Goal: Task Accomplishment & Management: Use online tool/utility

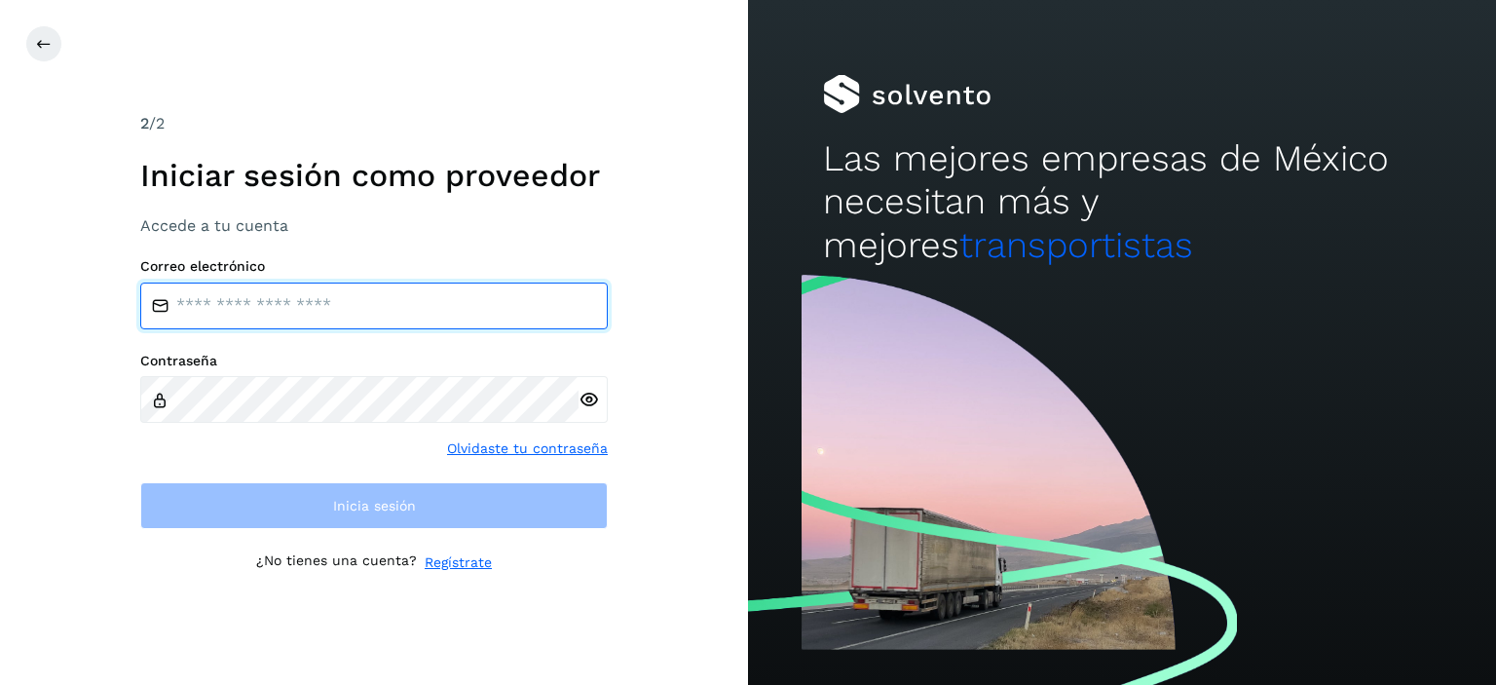
click at [362, 307] on input "email" at bounding box center [374, 306] width 468 height 47
type input "**********"
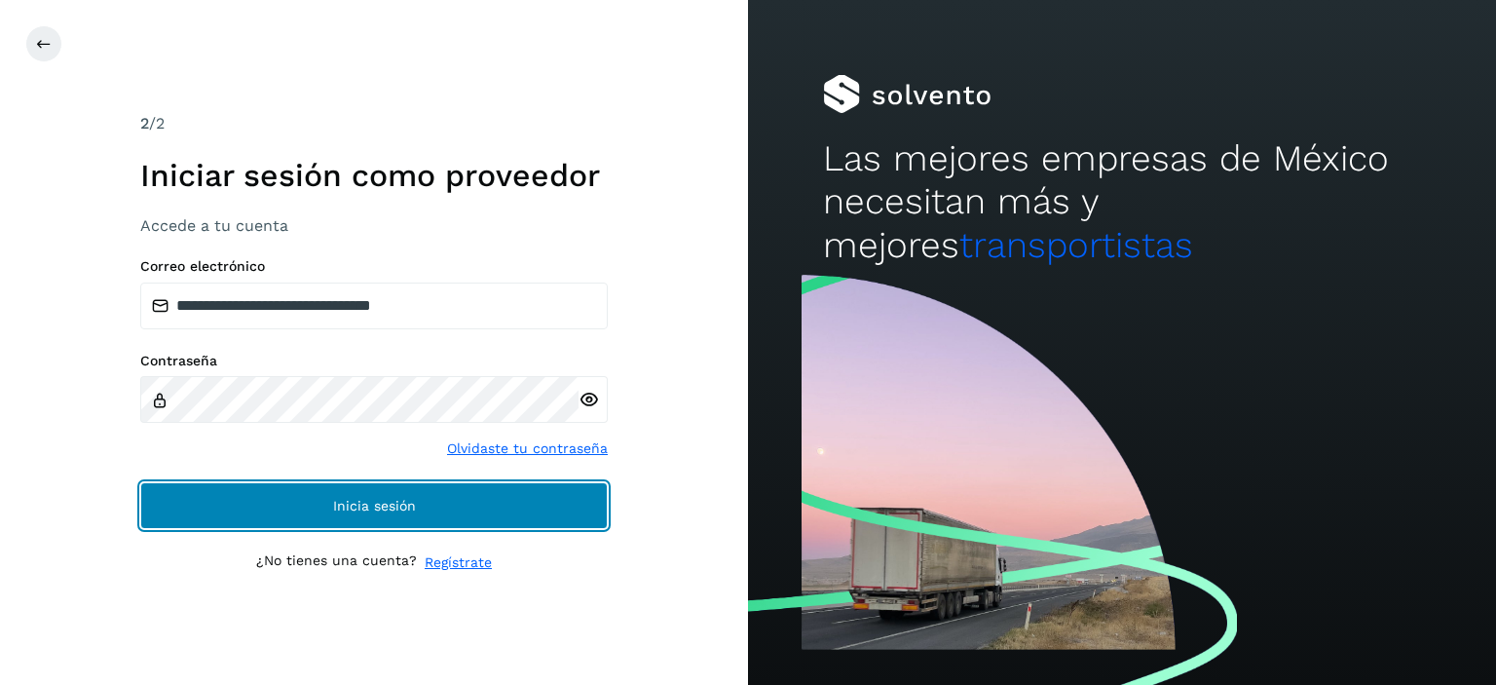
click at [351, 502] on span "Inicia sesión" at bounding box center [374, 506] width 83 height 14
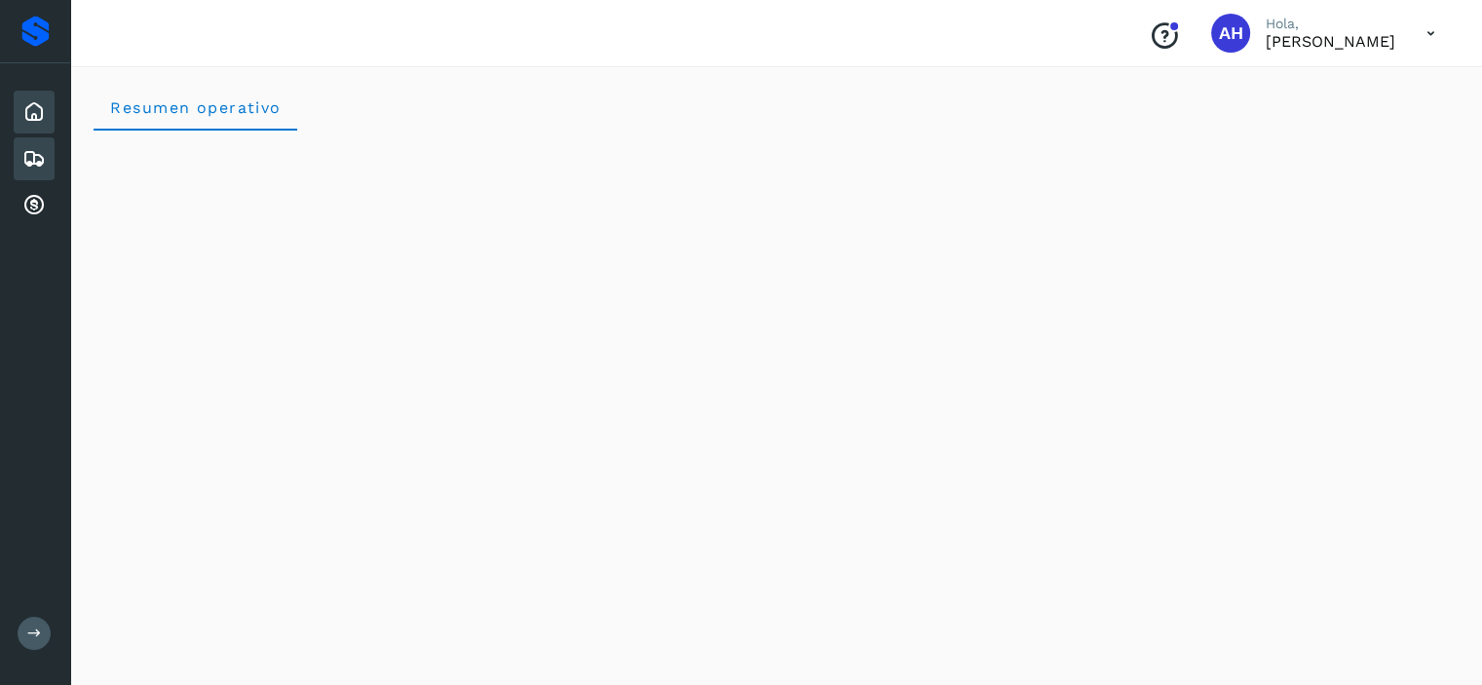
click at [51, 163] on div "Embarques" at bounding box center [34, 158] width 41 height 43
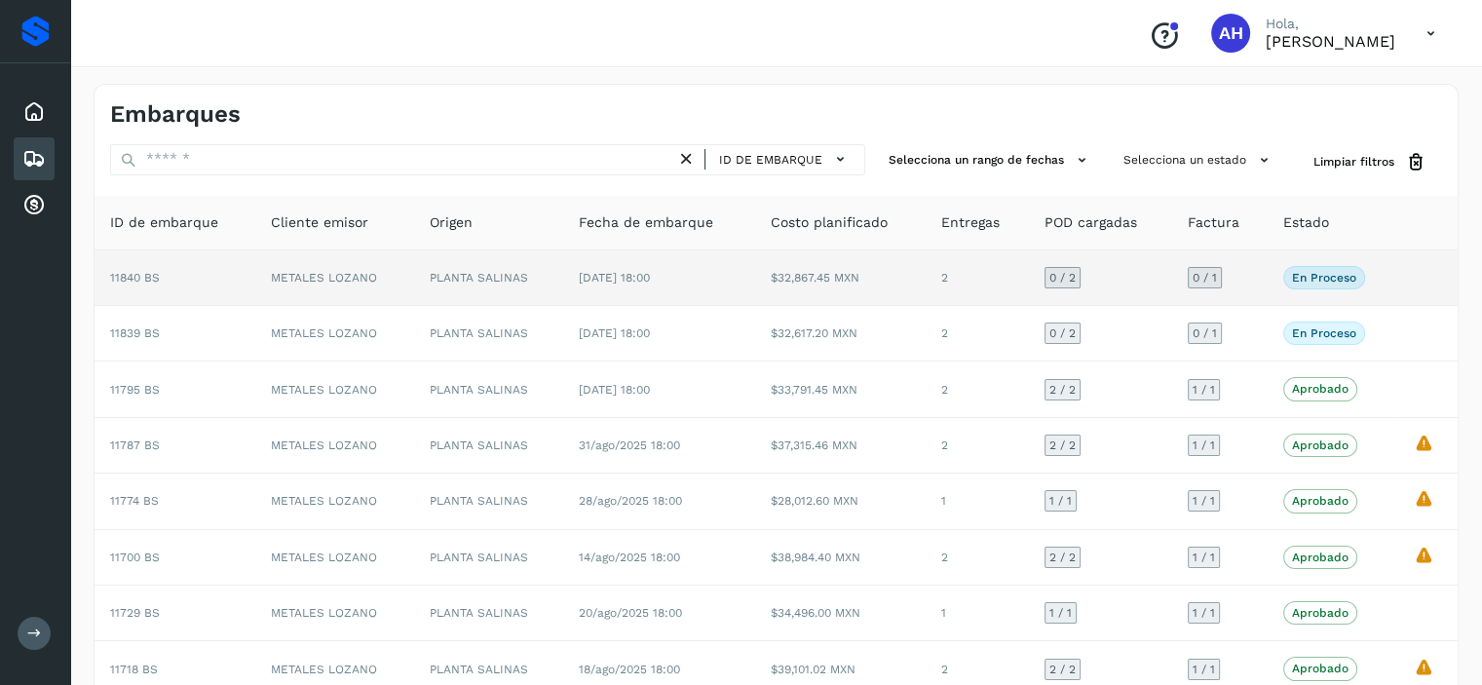
click at [135, 282] on span "11840 BS" at bounding box center [135, 278] width 50 height 14
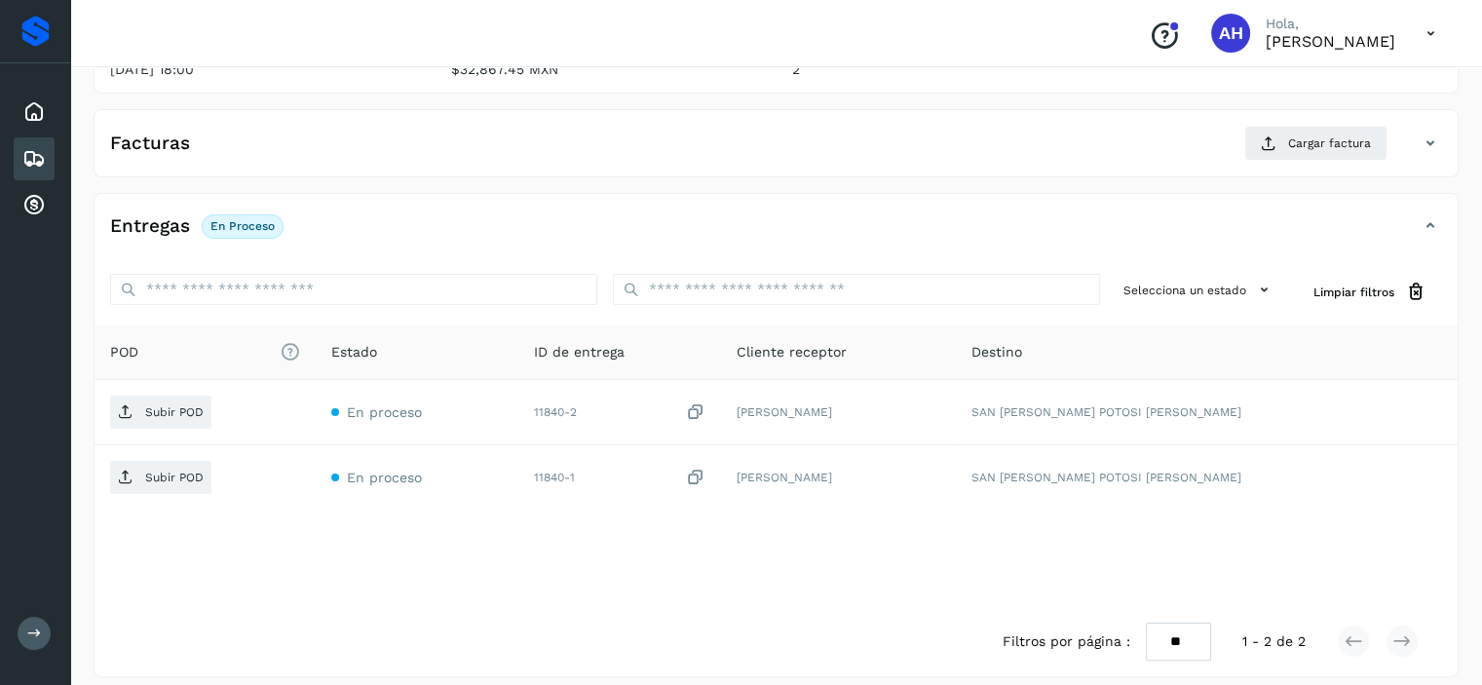
scroll to position [195, 0]
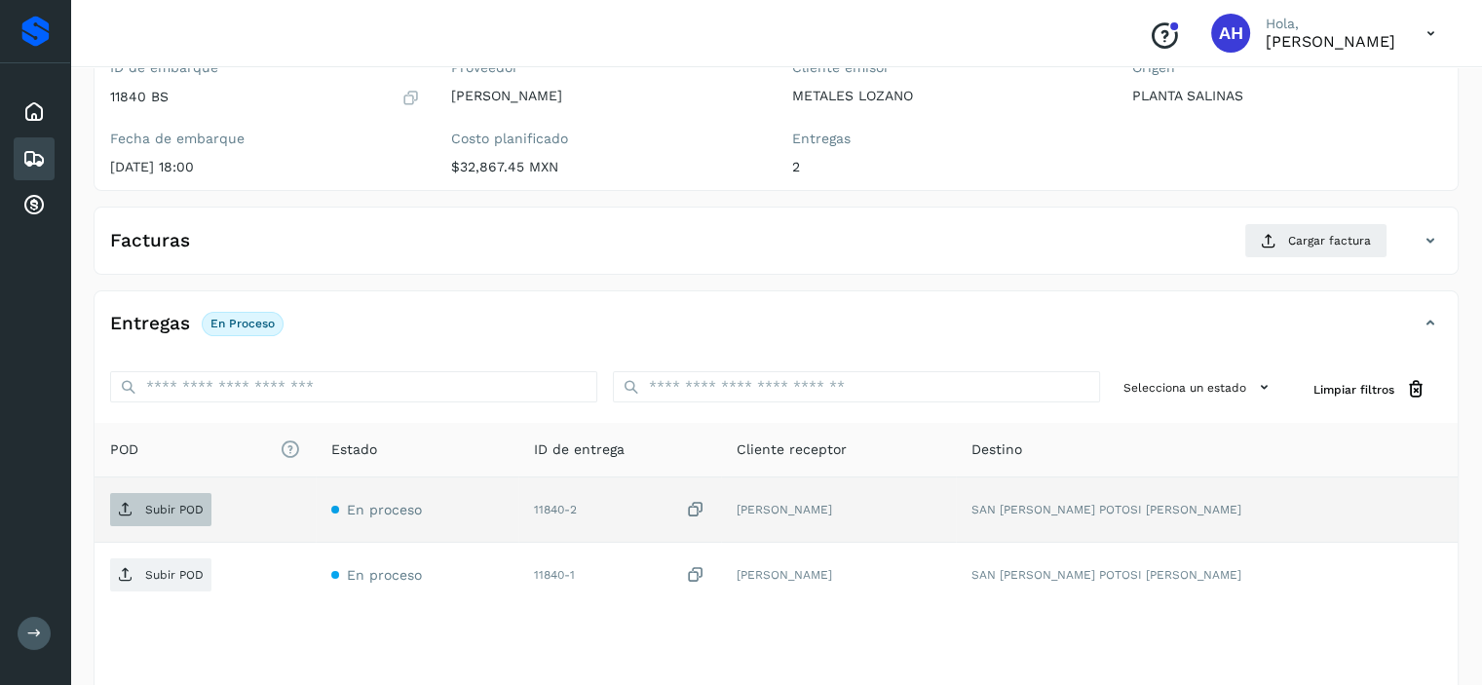
click at [156, 504] on p "Subir POD" at bounding box center [174, 510] width 58 height 14
click at [142, 513] on span "Subir POD" at bounding box center [160, 509] width 101 height 31
click at [161, 517] on span "Subir POD" at bounding box center [160, 509] width 101 height 31
click at [199, 500] on span "Subir POD" at bounding box center [160, 509] width 101 height 31
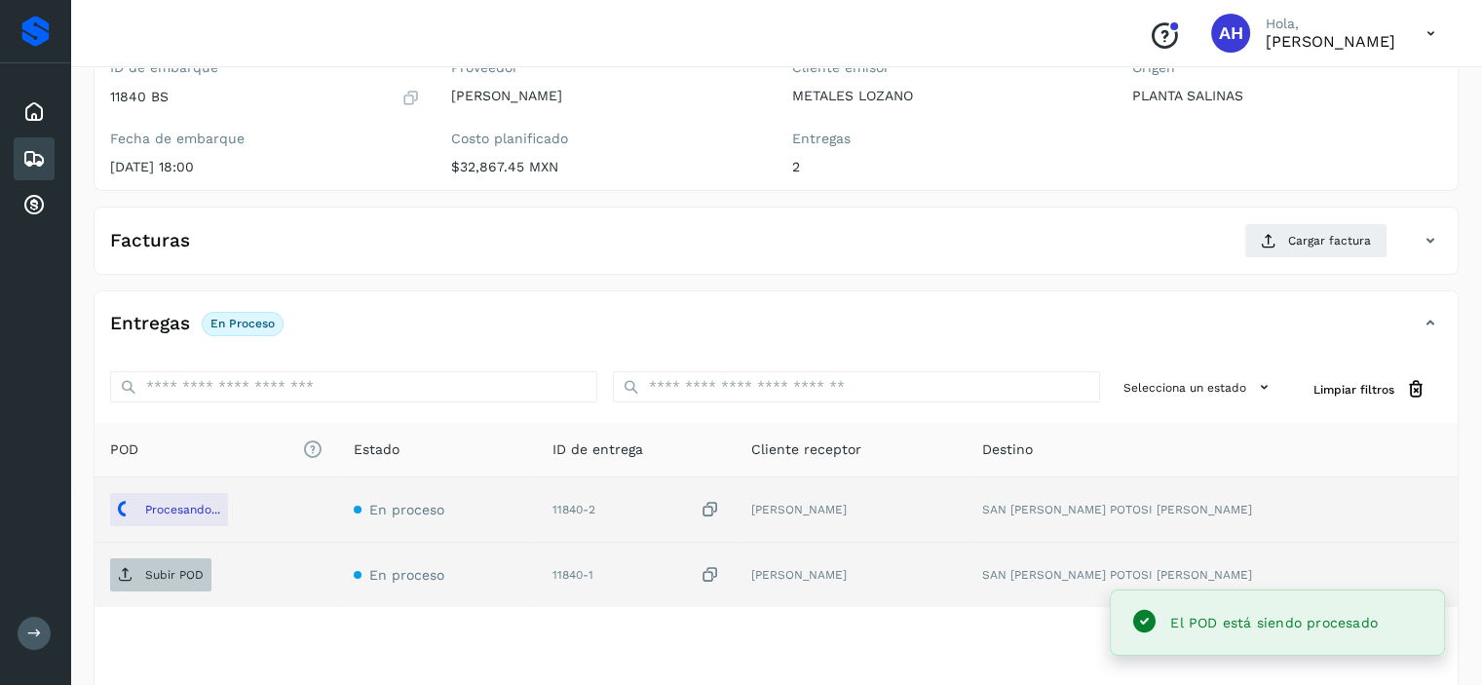
click at [156, 577] on p "Subir POD" at bounding box center [174, 575] width 58 height 14
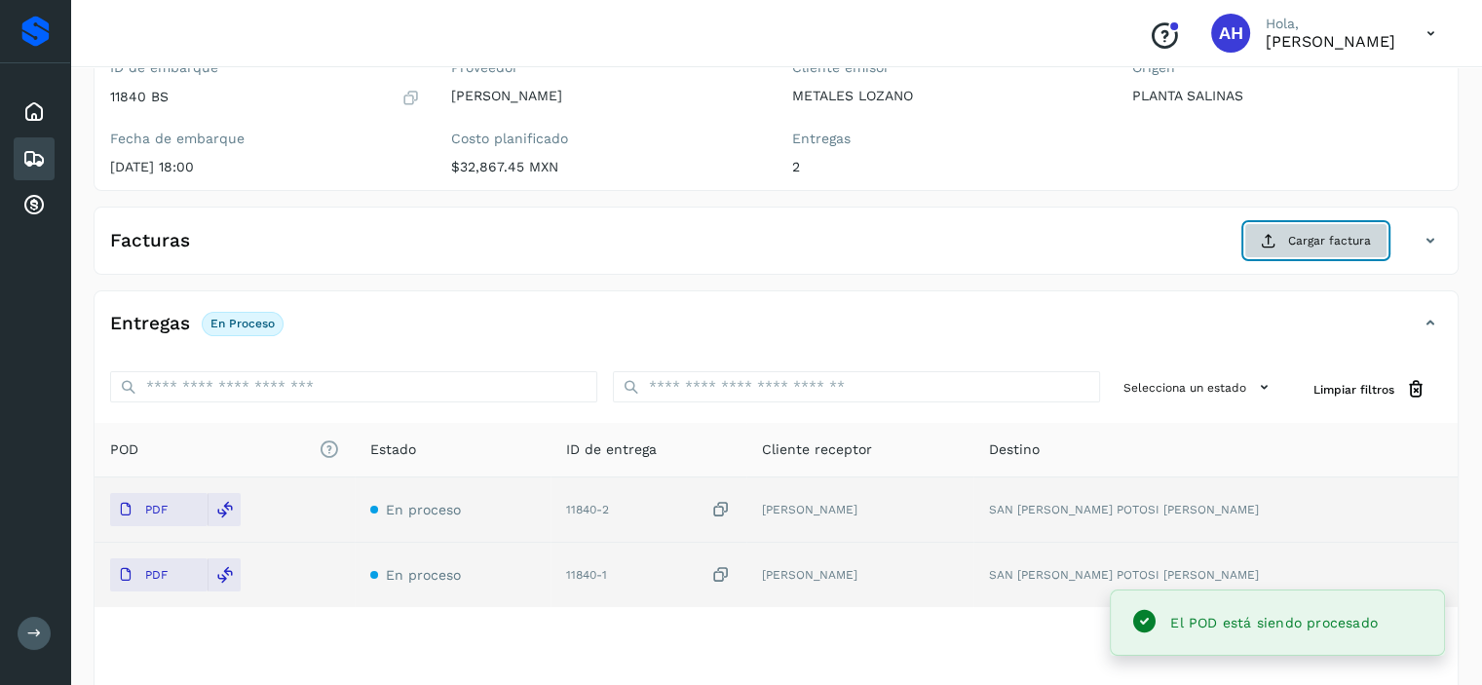
click at [1356, 245] on span "Cargar factura" at bounding box center [1329, 241] width 83 height 18
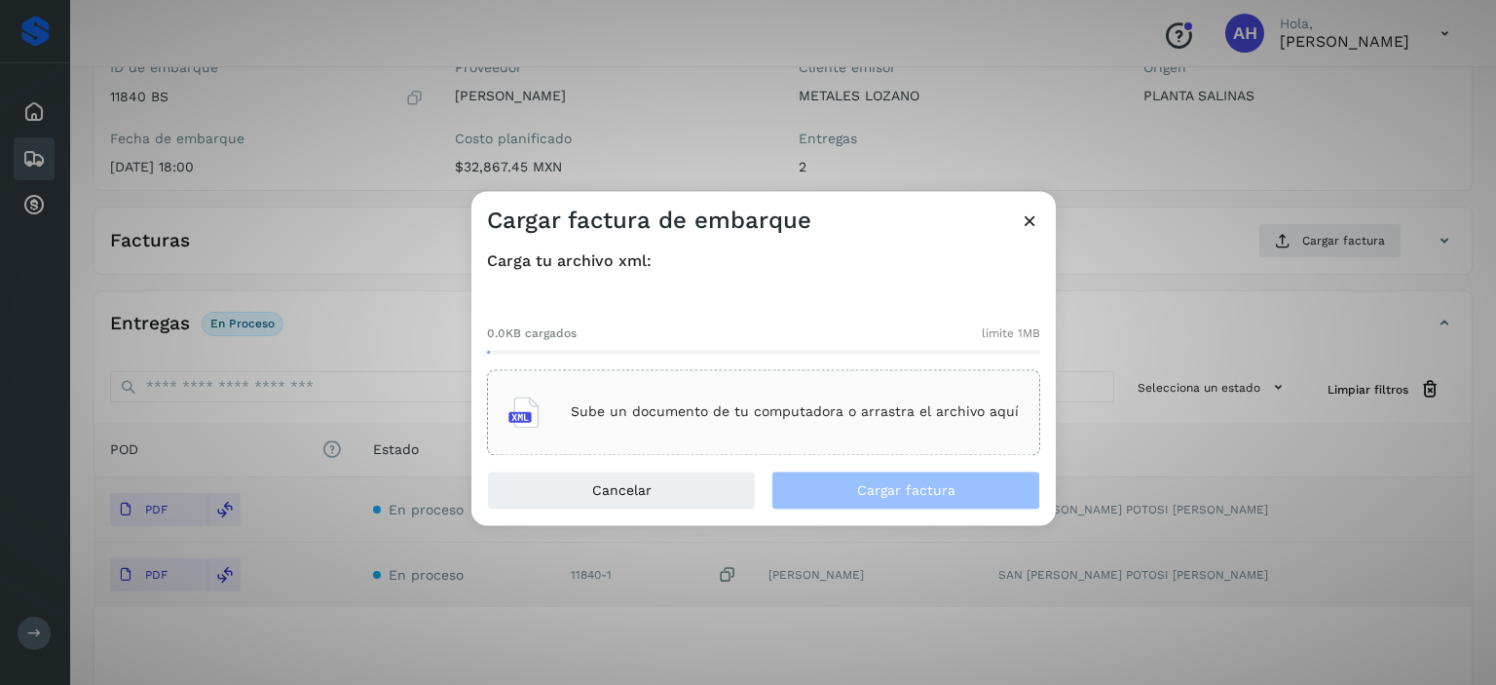
click at [795, 424] on div "Sube un documento de tu computadora o arrastra el archivo aquí" at bounding box center [764, 412] width 510 height 53
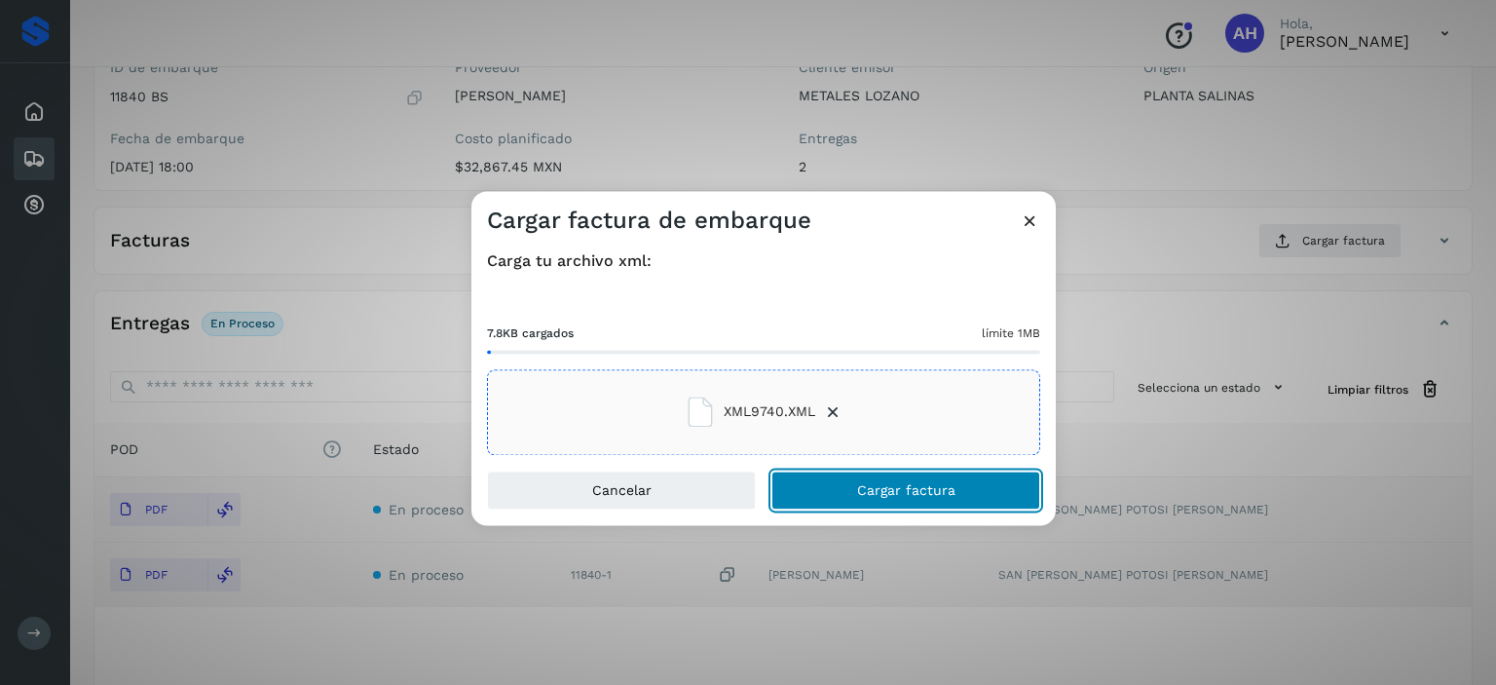
click at [934, 488] on span "Cargar factura" at bounding box center [906, 490] width 98 height 14
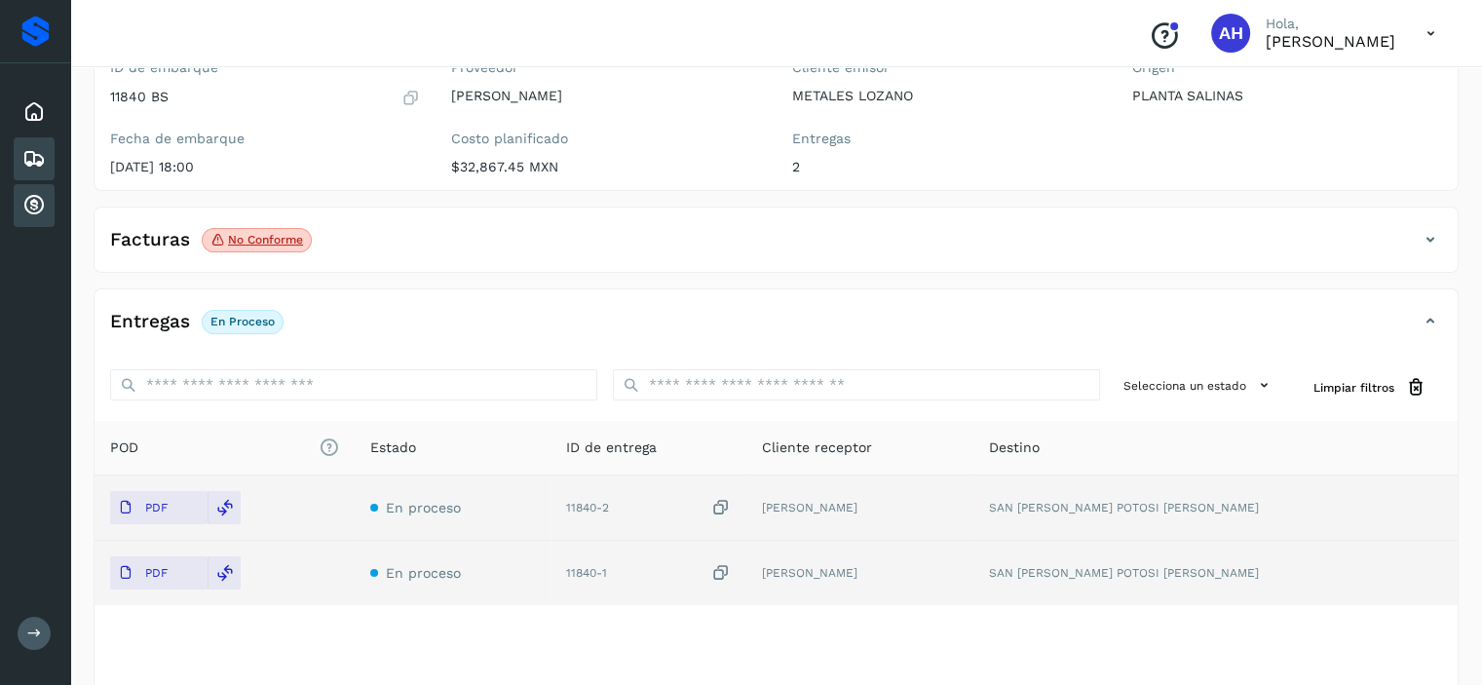
click at [34, 200] on icon at bounding box center [33, 205] width 23 height 23
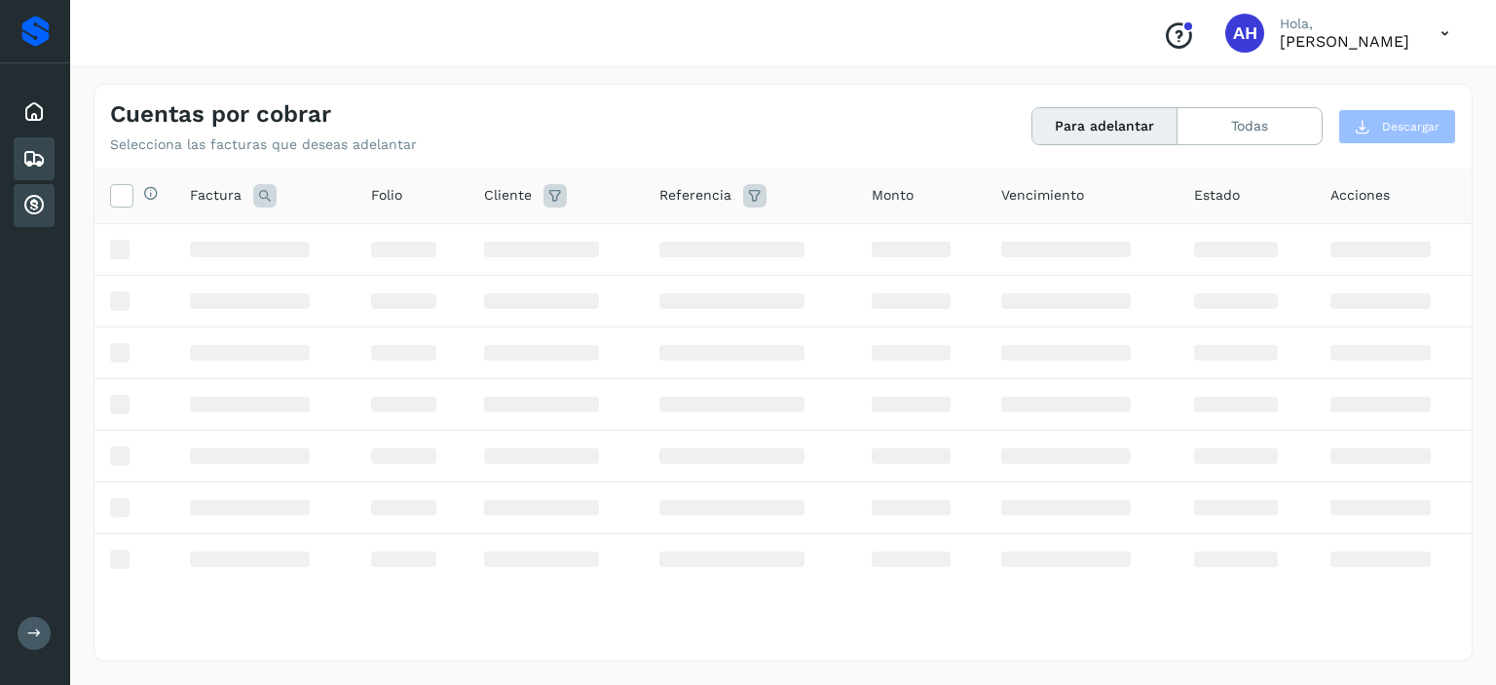
click at [35, 159] on icon at bounding box center [33, 158] width 23 height 23
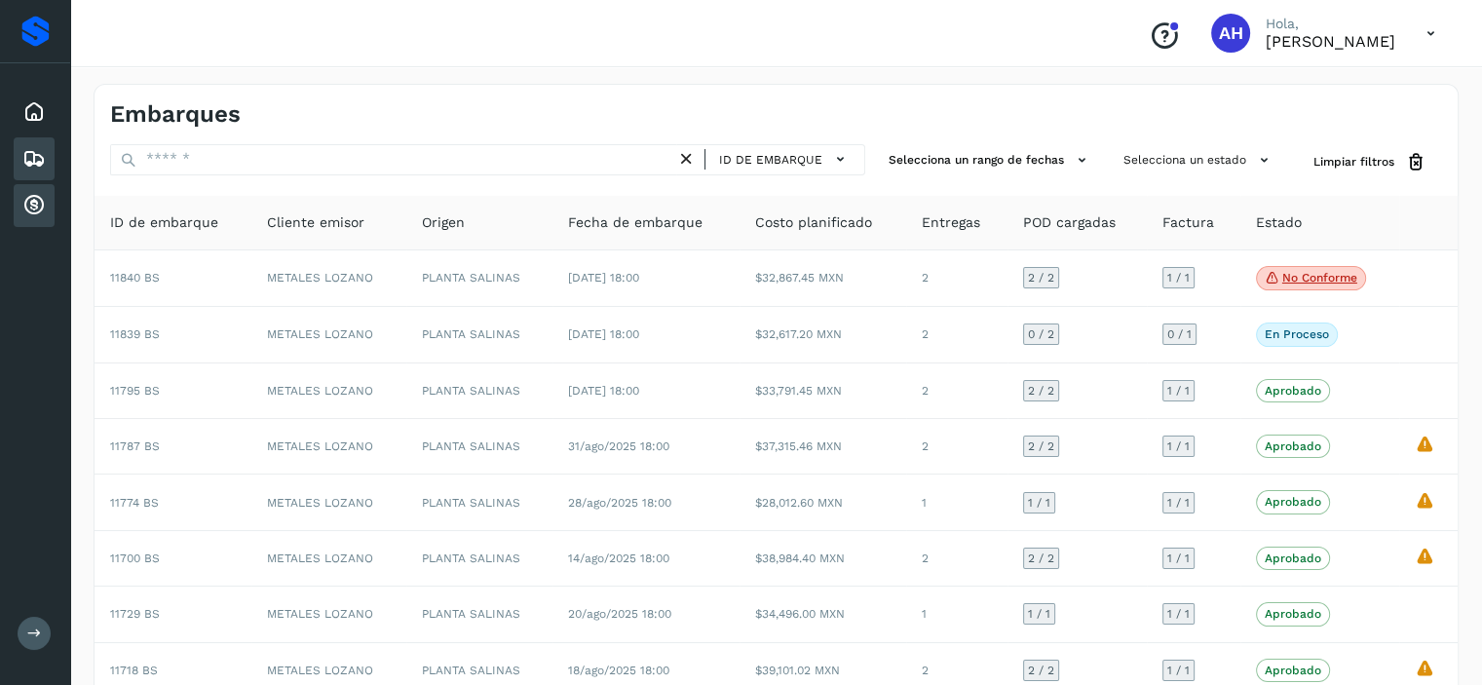
click at [35, 202] on icon at bounding box center [33, 205] width 23 height 23
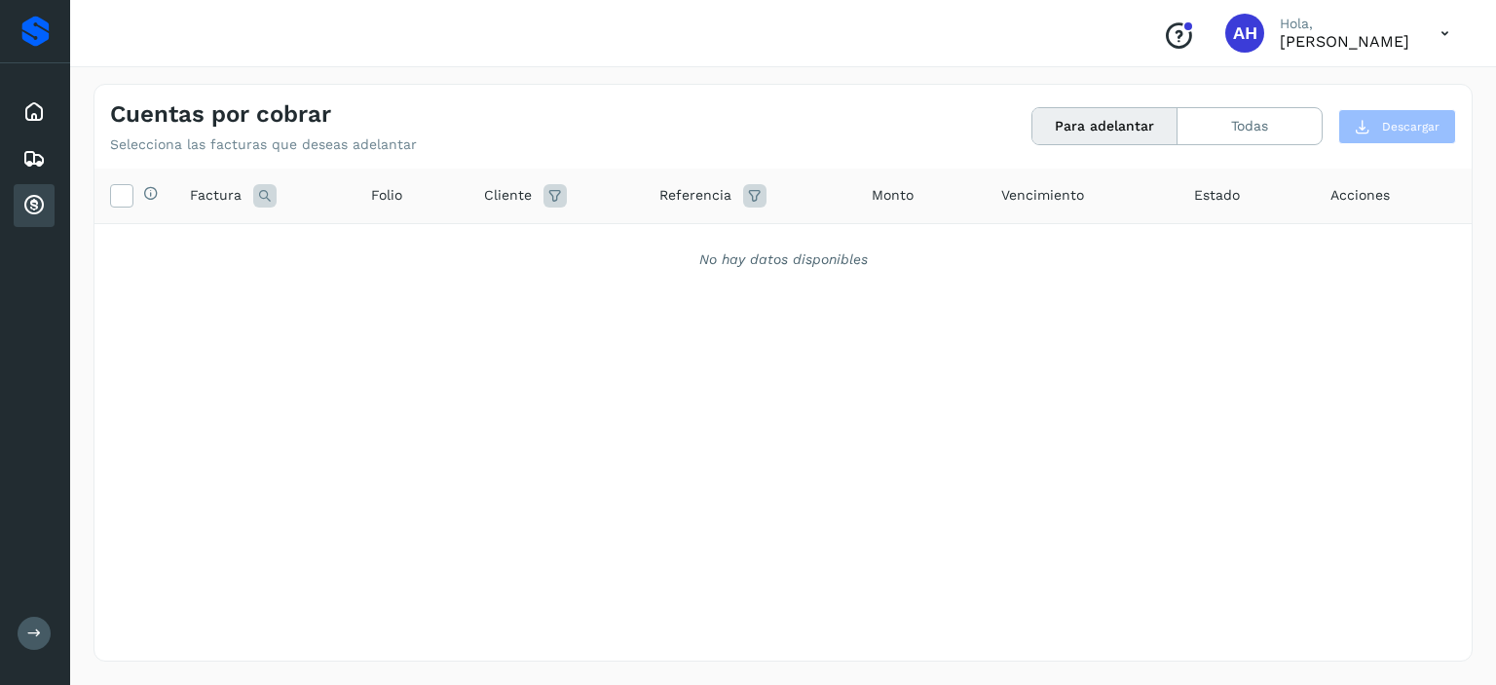
click at [202, 203] on span "Factura" at bounding box center [216, 195] width 52 height 20
click at [253, 194] on icon at bounding box center [264, 195] width 23 height 23
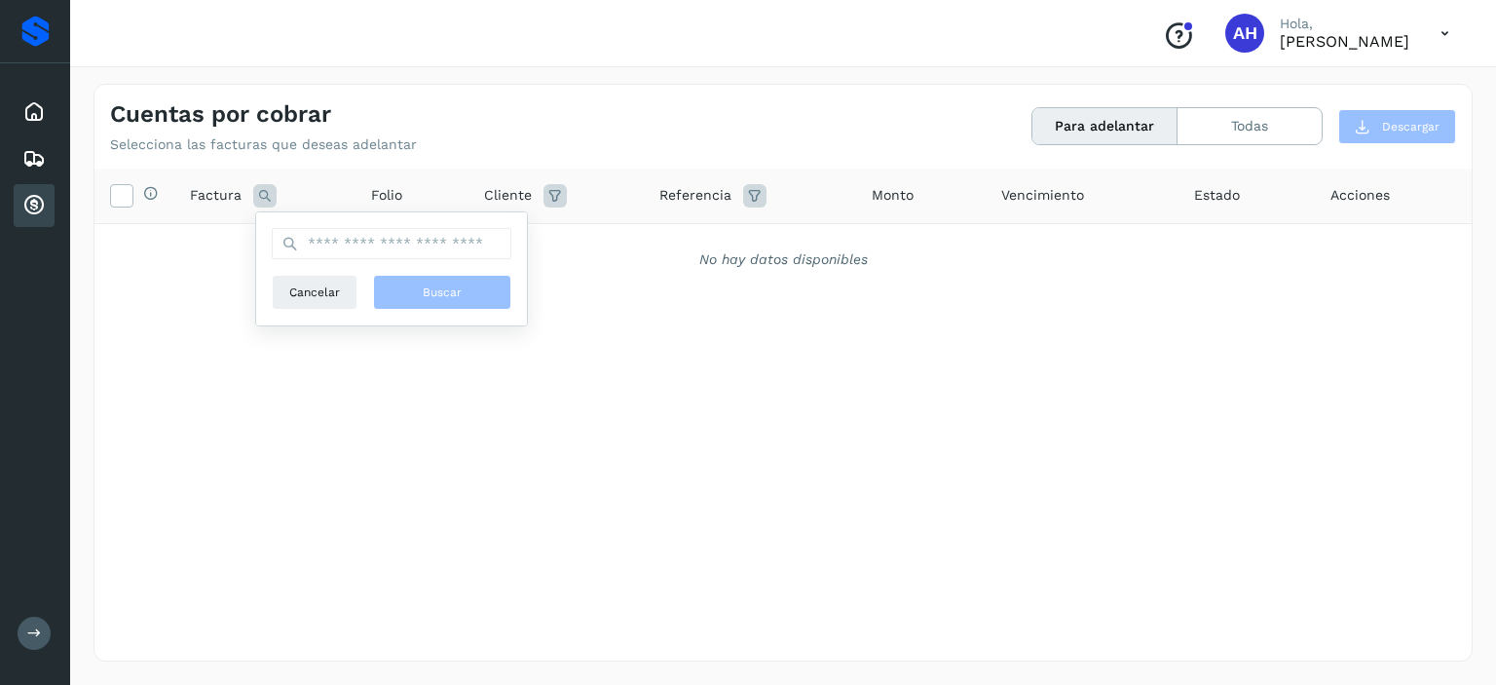
click at [336, 411] on div "Selecciona todas las facturas disponibles para adelanto Factura Cancelar Buscar…" at bounding box center [783, 375] width 1378 height 412
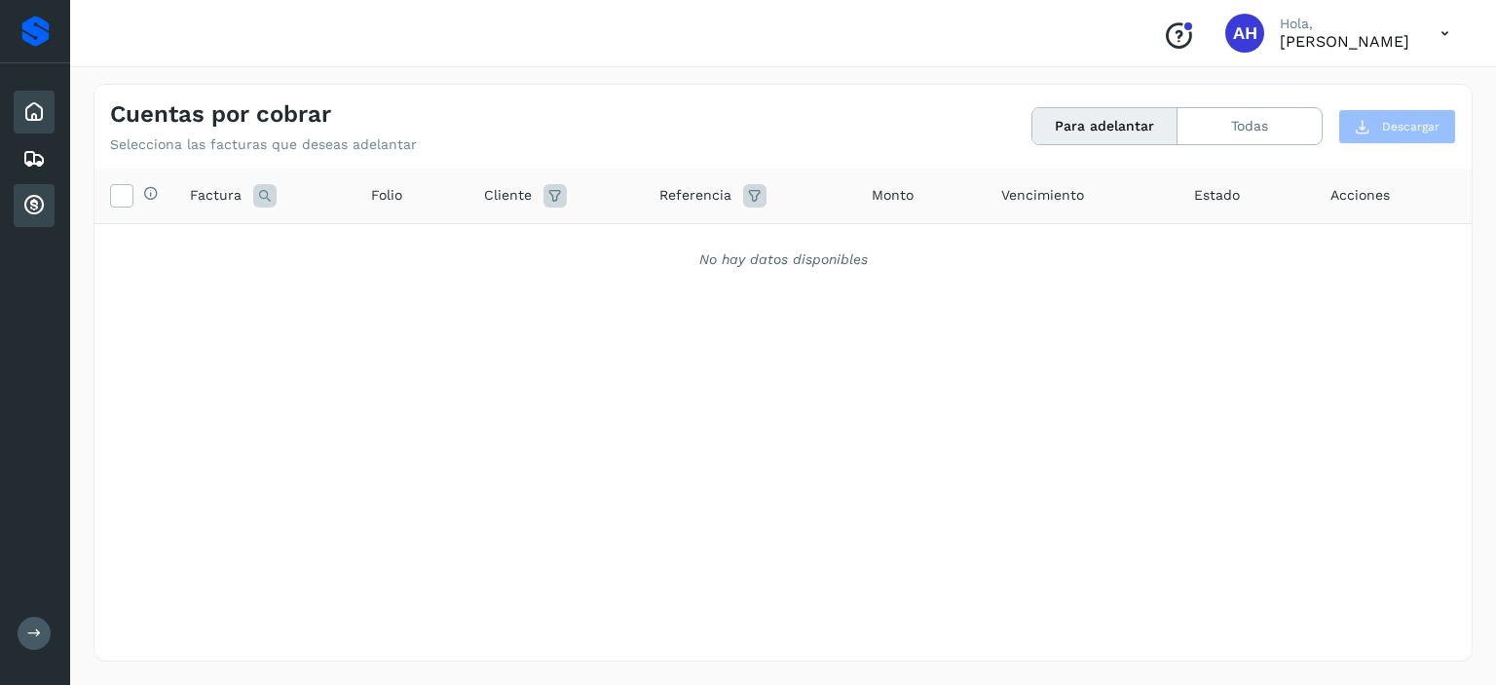
click at [32, 120] on icon at bounding box center [33, 111] width 23 height 23
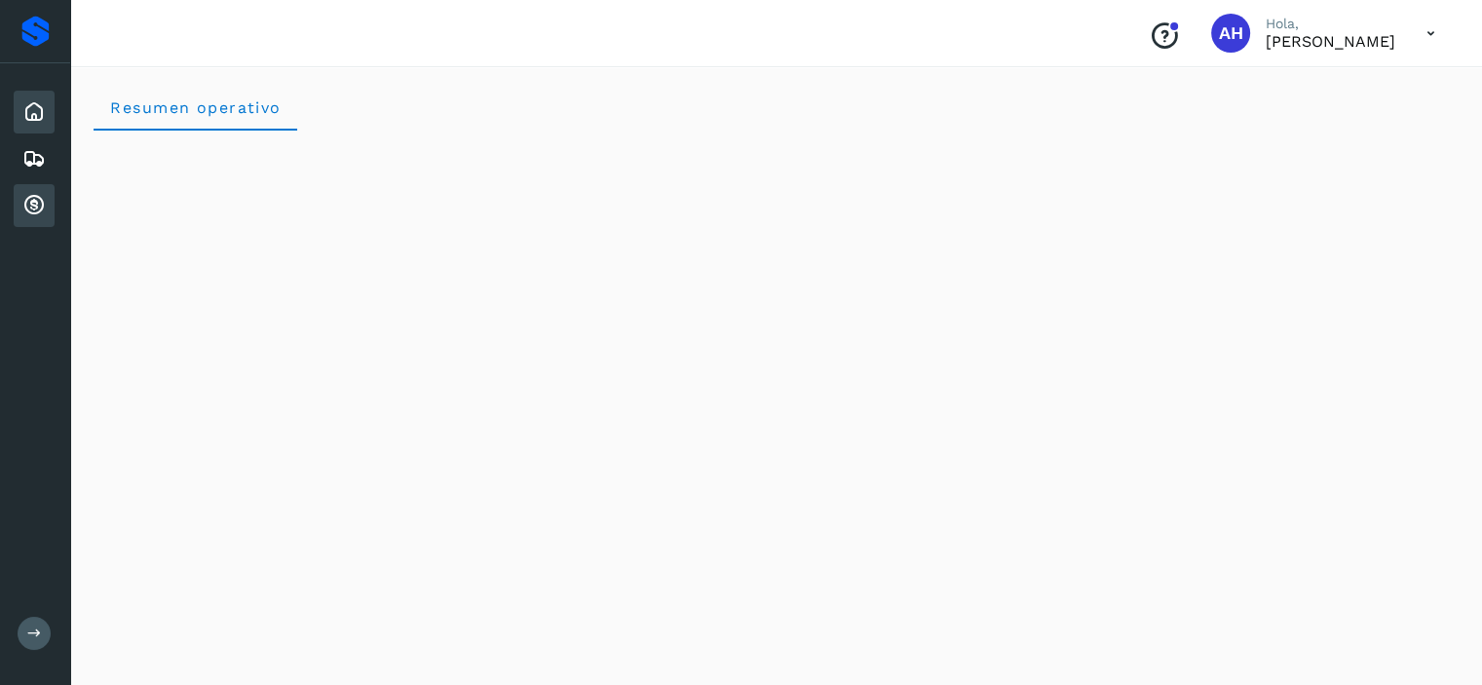
click at [36, 196] on icon at bounding box center [33, 205] width 23 height 23
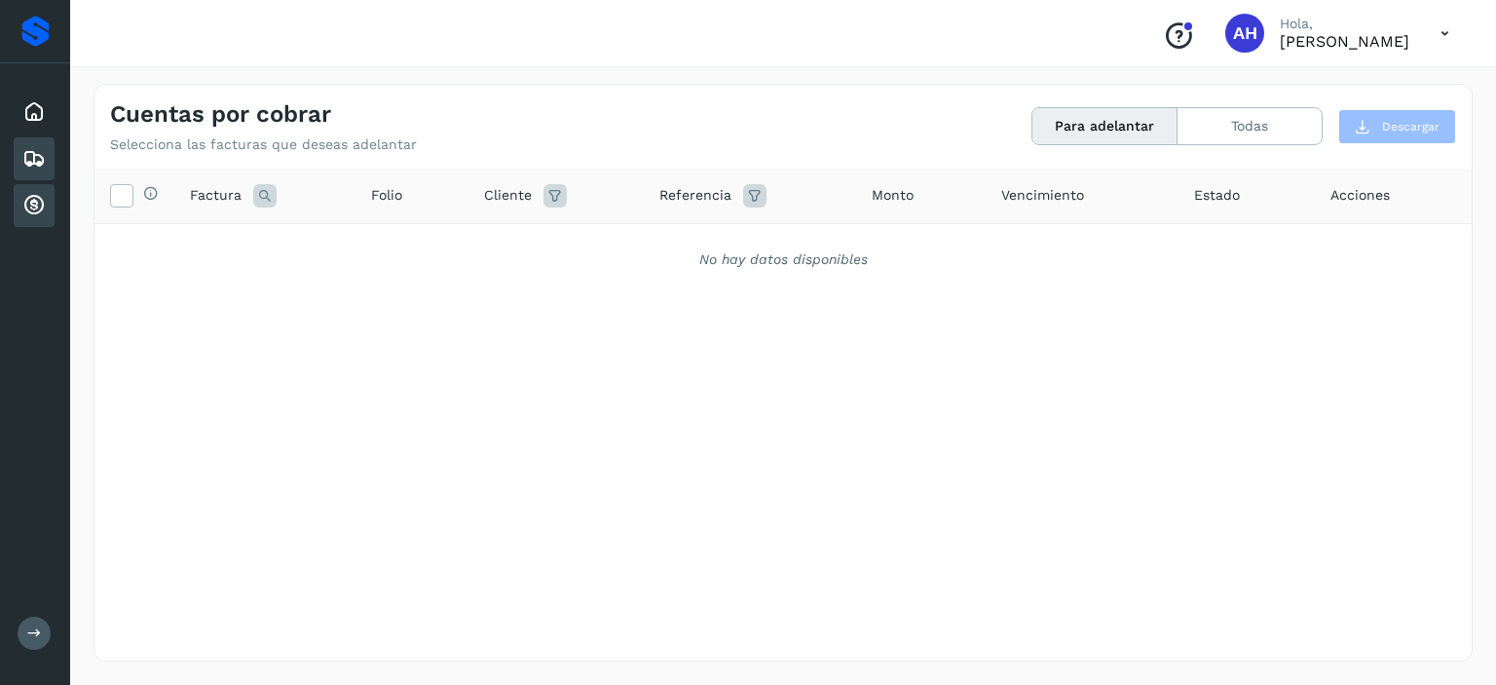
click at [24, 155] on icon at bounding box center [33, 158] width 23 height 23
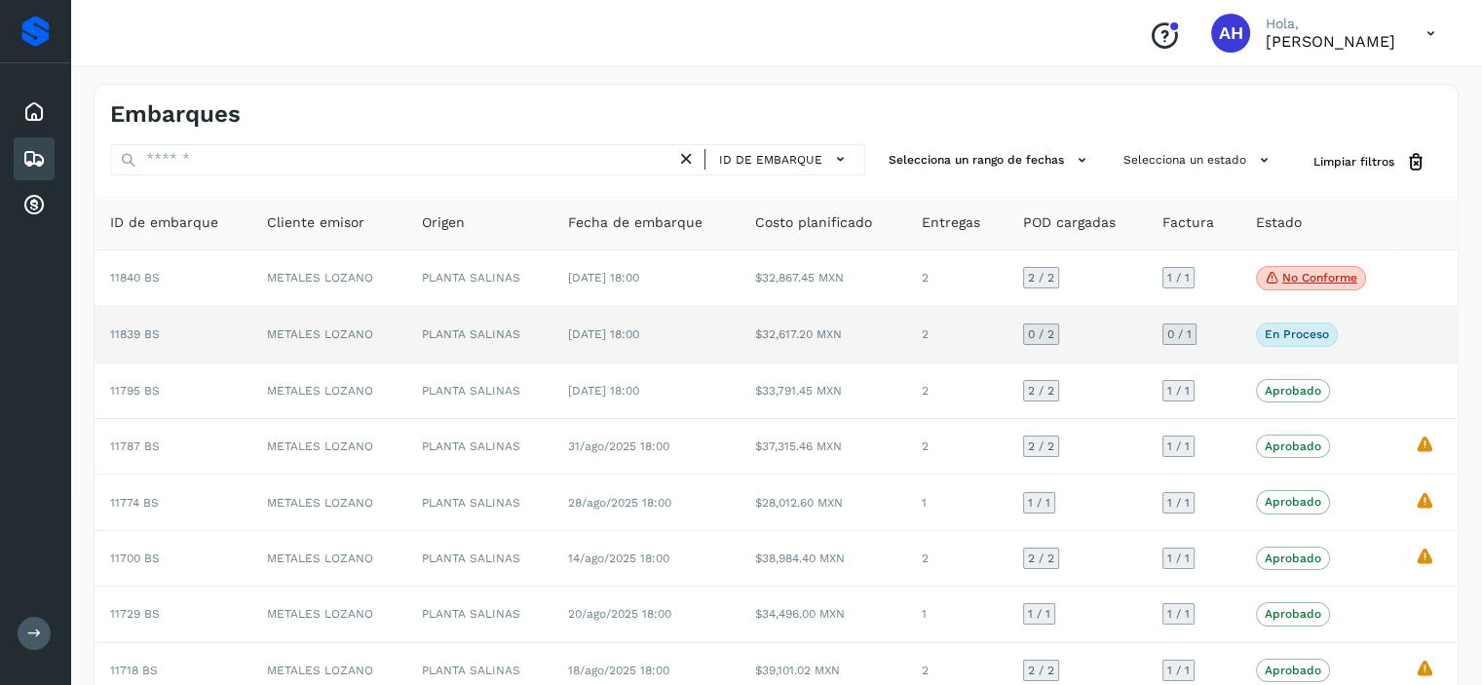
click at [119, 341] on span "11839 BS" at bounding box center [135, 334] width 50 height 14
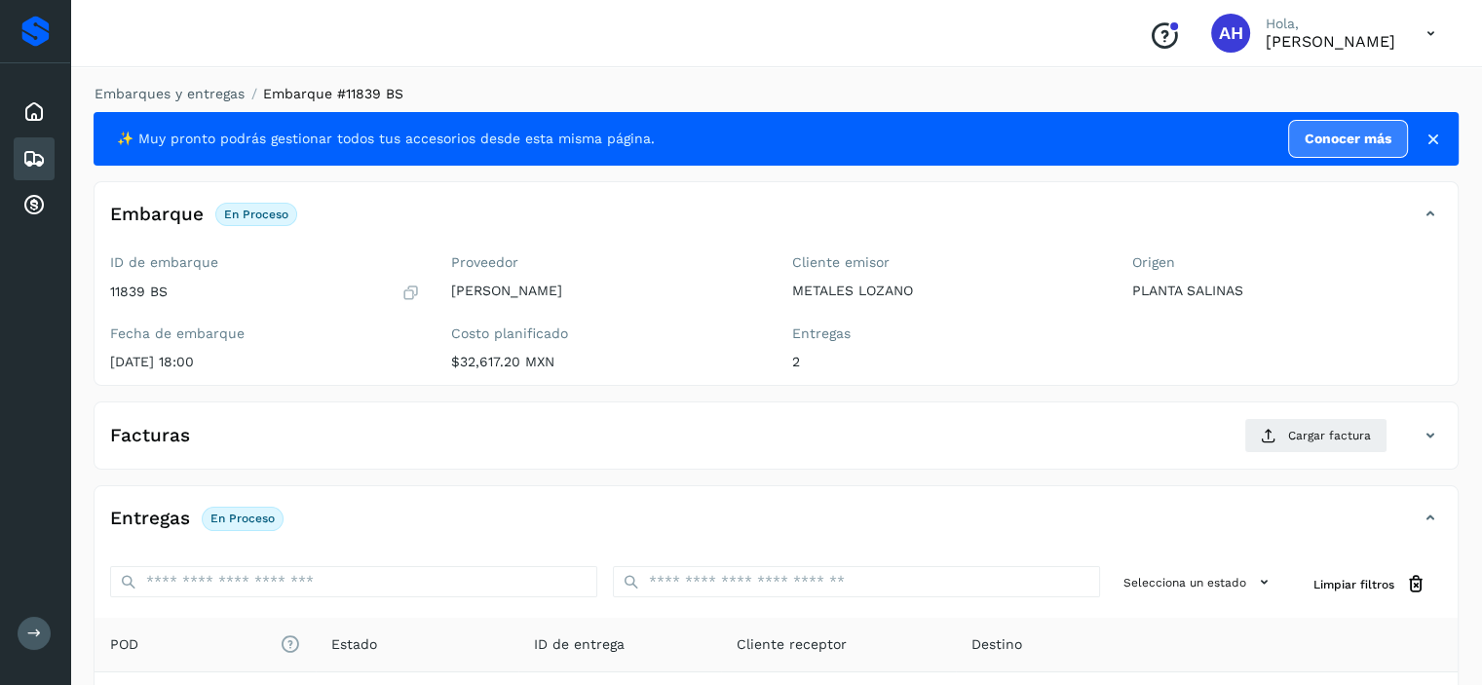
scroll to position [292, 0]
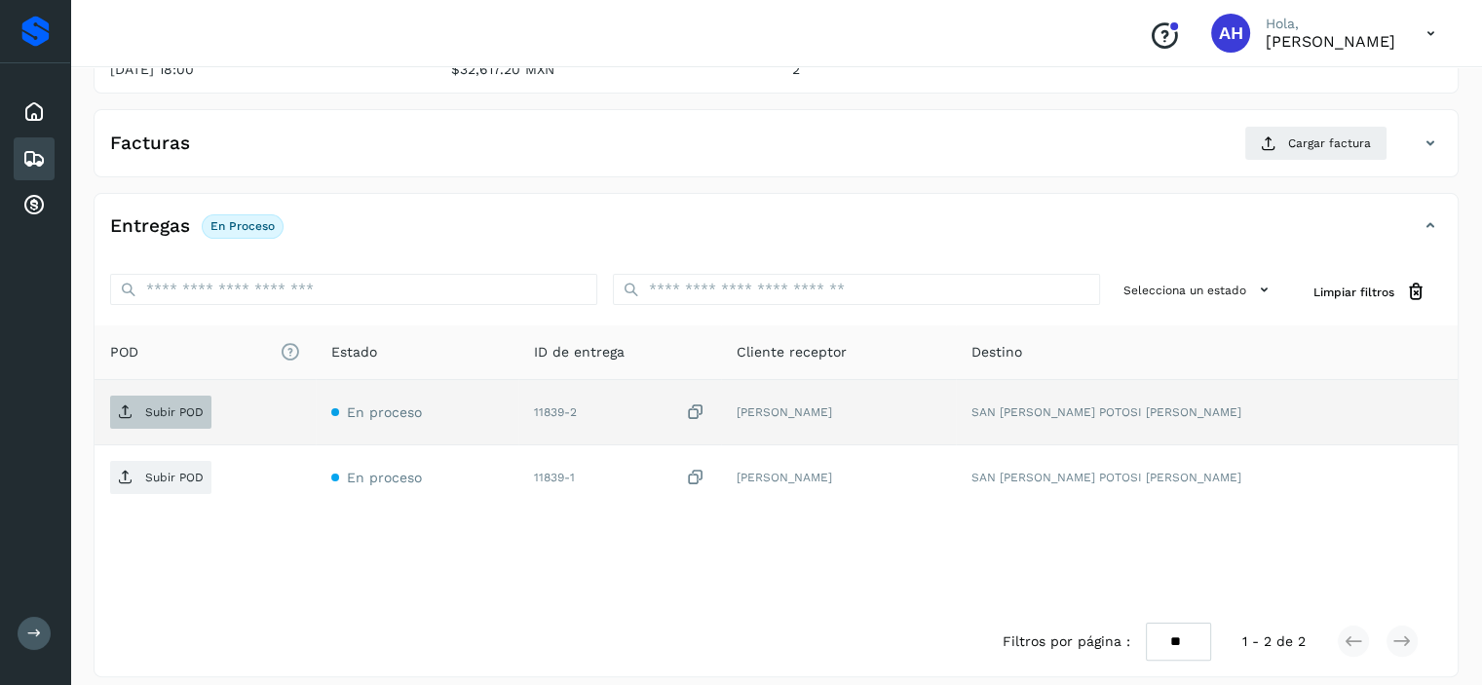
click at [149, 406] on p "Subir POD" at bounding box center [174, 412] width 58 height 14
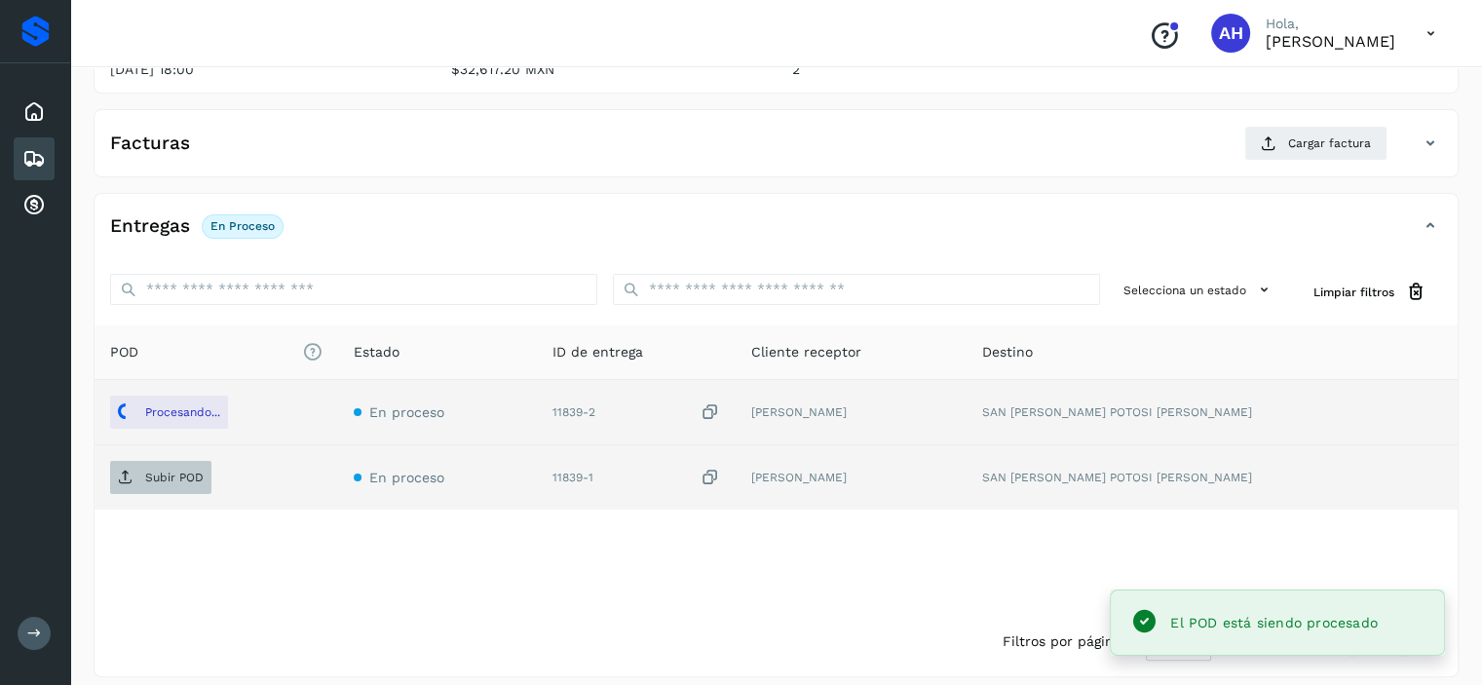
click at [170, 473] on p "Subir POD" at bounding box center [174, 478] width 58 height 14
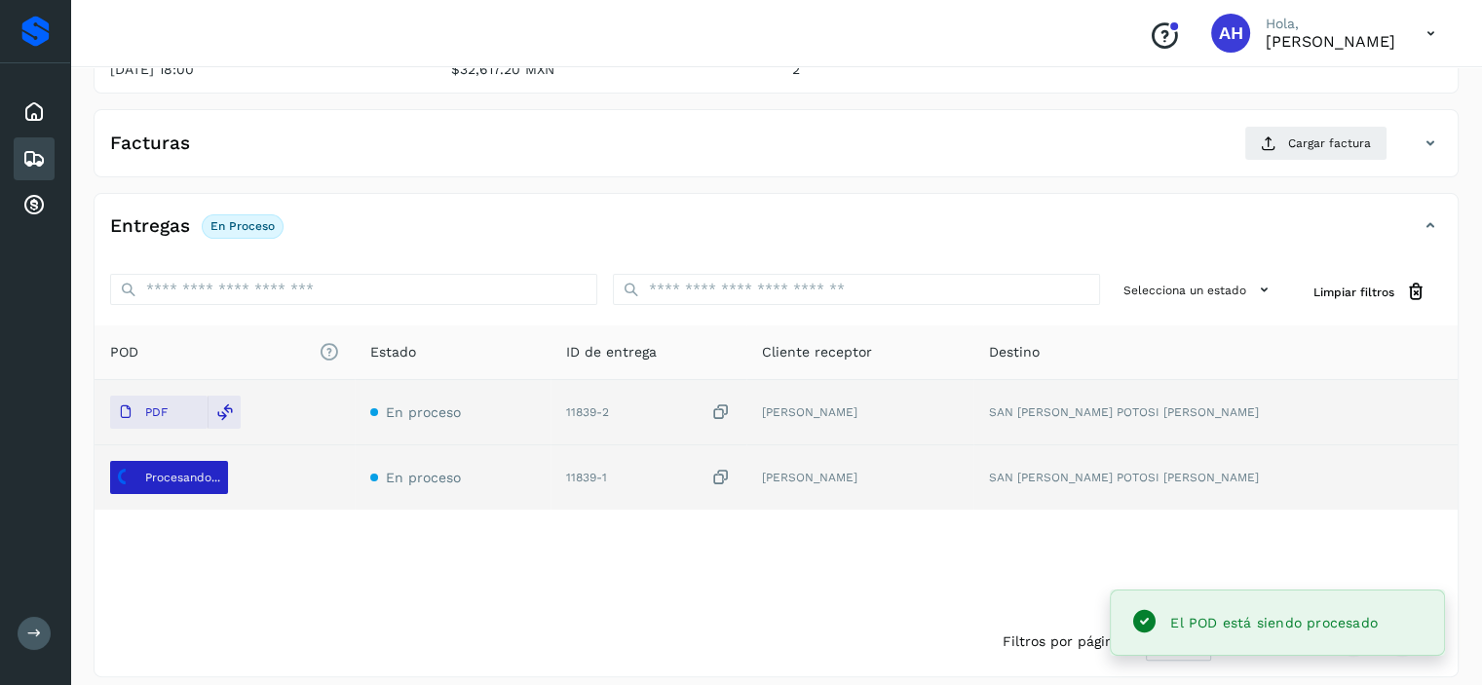
scroll to position [0, 0]
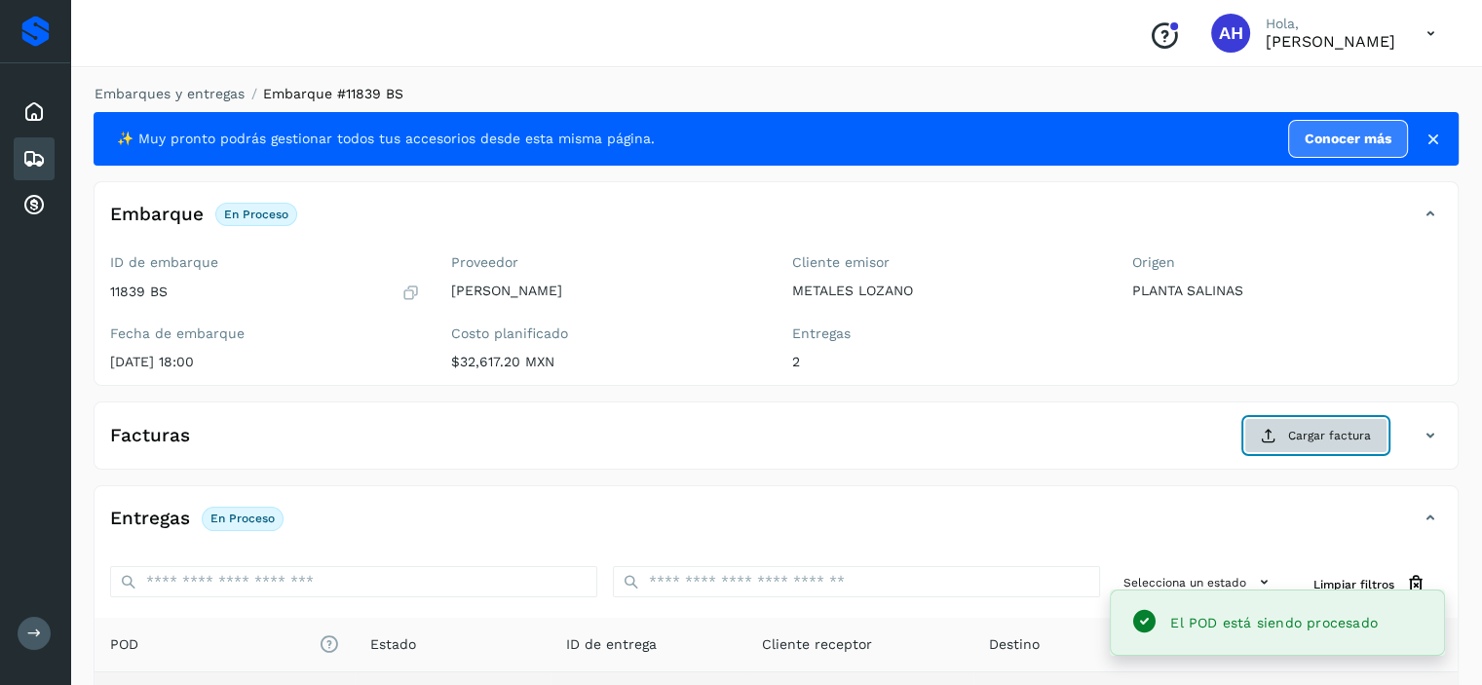
click at [1266, 437] on icon at bounding box center [1269, 436] width 16 height 16
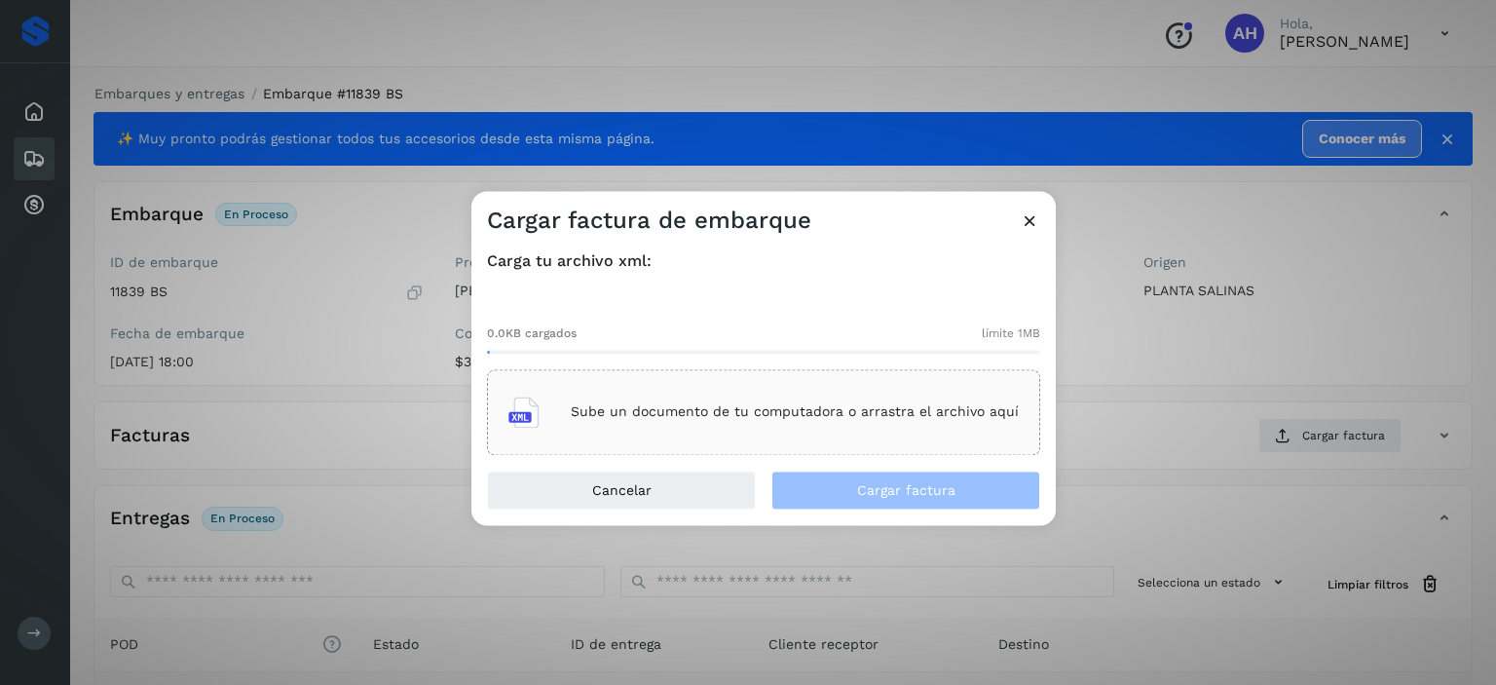
click at [839, 412] on p "Sube un documento de tu computadora o arrastra el archivo aquí" at bounding box center [795, 412] width 448 height 17
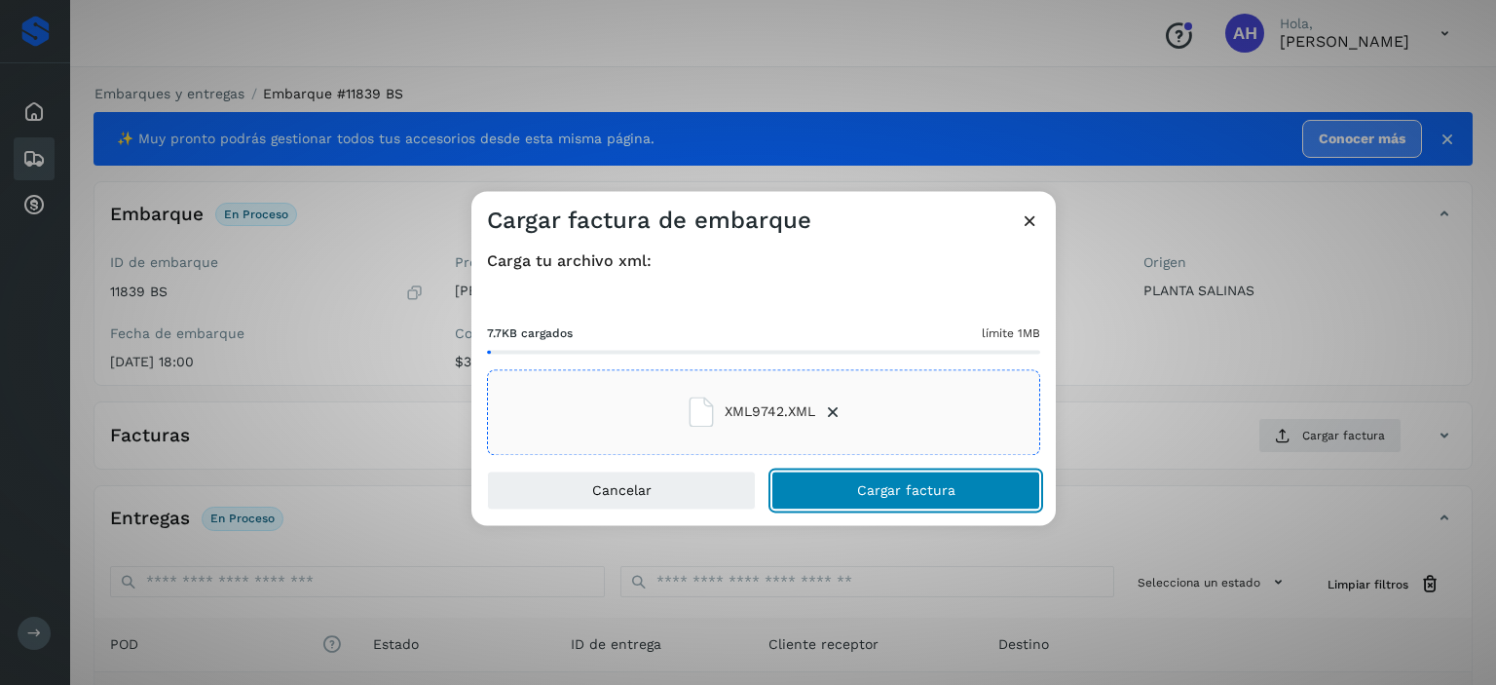
click at [1018, 488] on button "Cargar factura" at bounding box center [906, 490] width 269 height 39
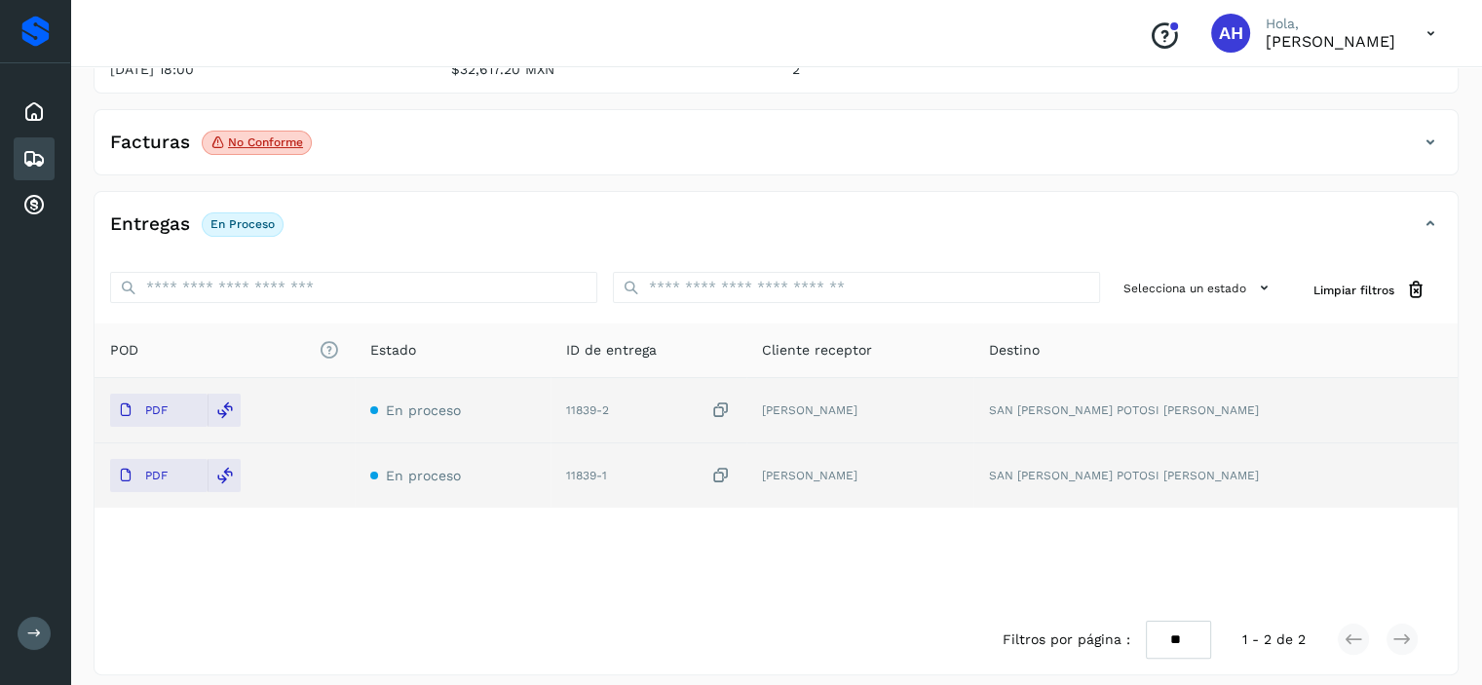
scroll to position [304, 0]
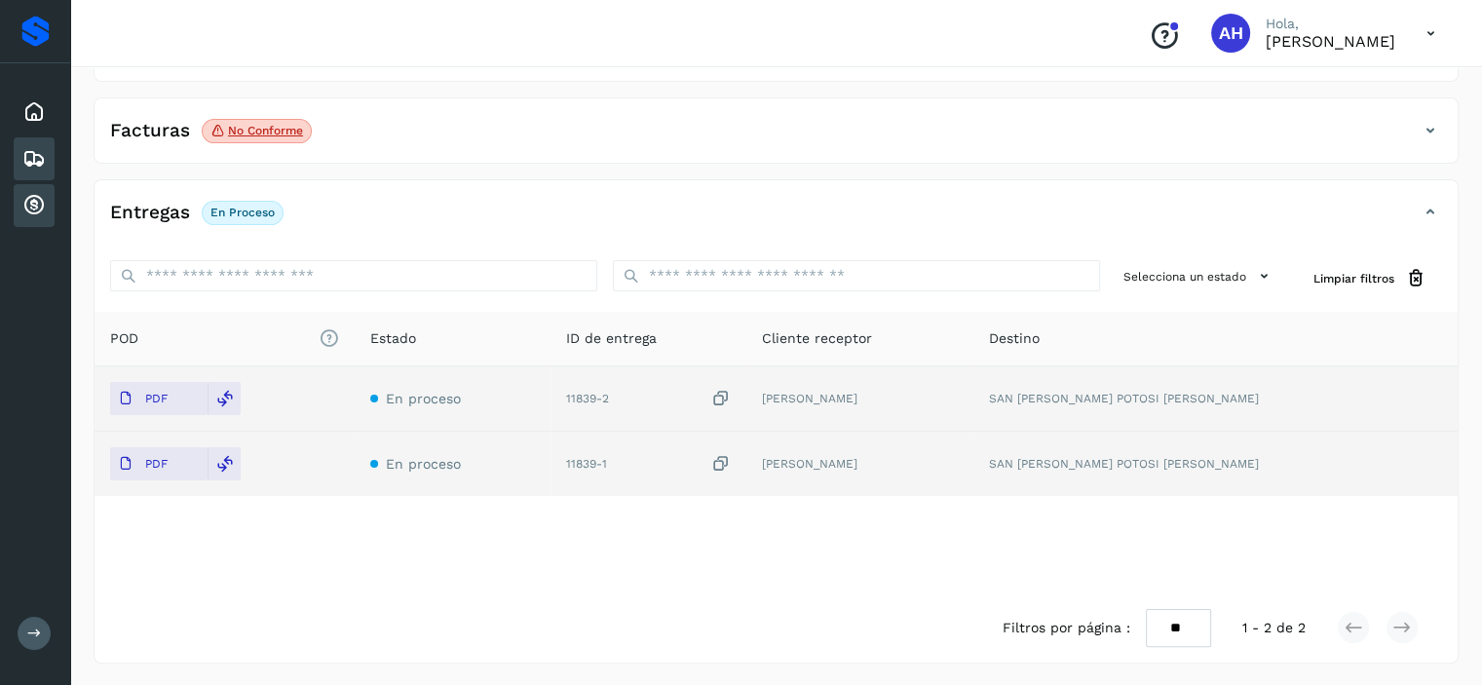
click at [40, 205] on icon at bounding box center [33, 205] width 23 height 23
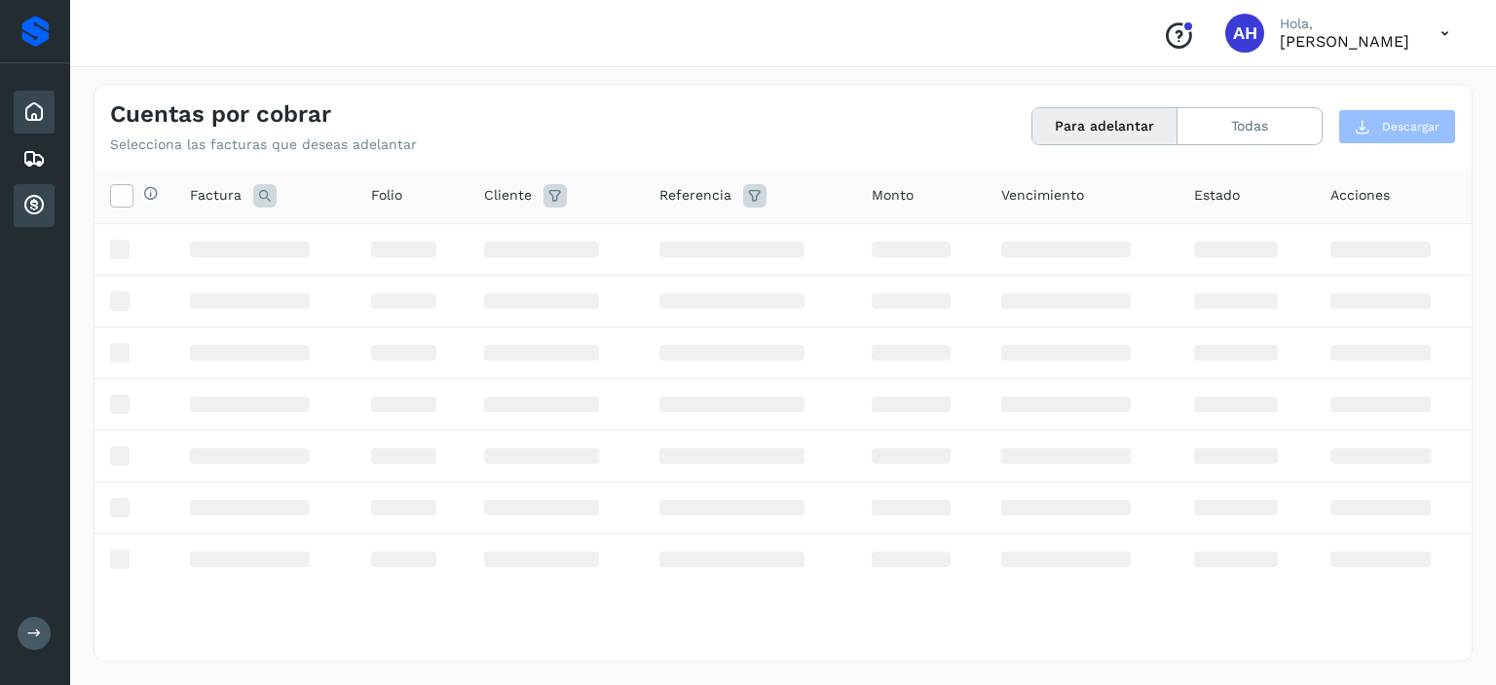
click at [43, 108] on icon at bounding box center [33, 111] width 23 height 23
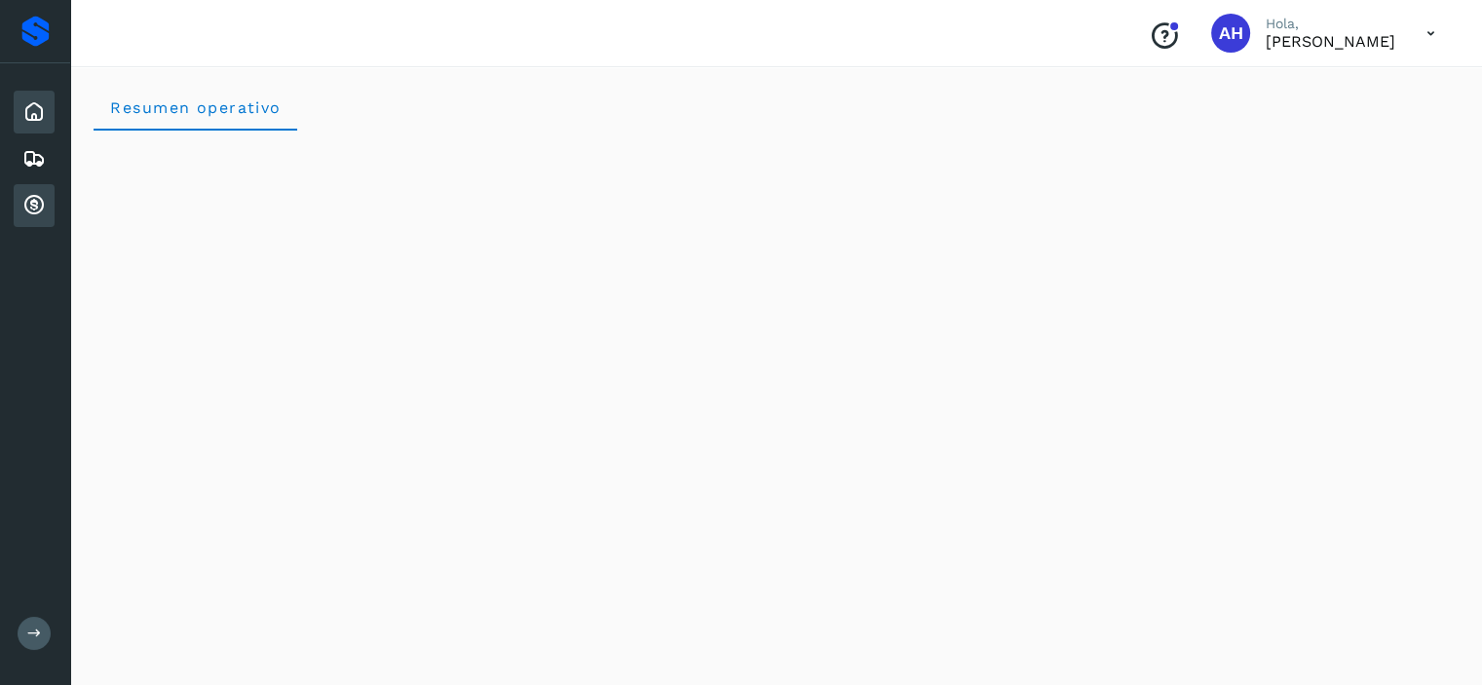
click at [31, 198] on icon at bounding box center [33, 205] width 23 height 23
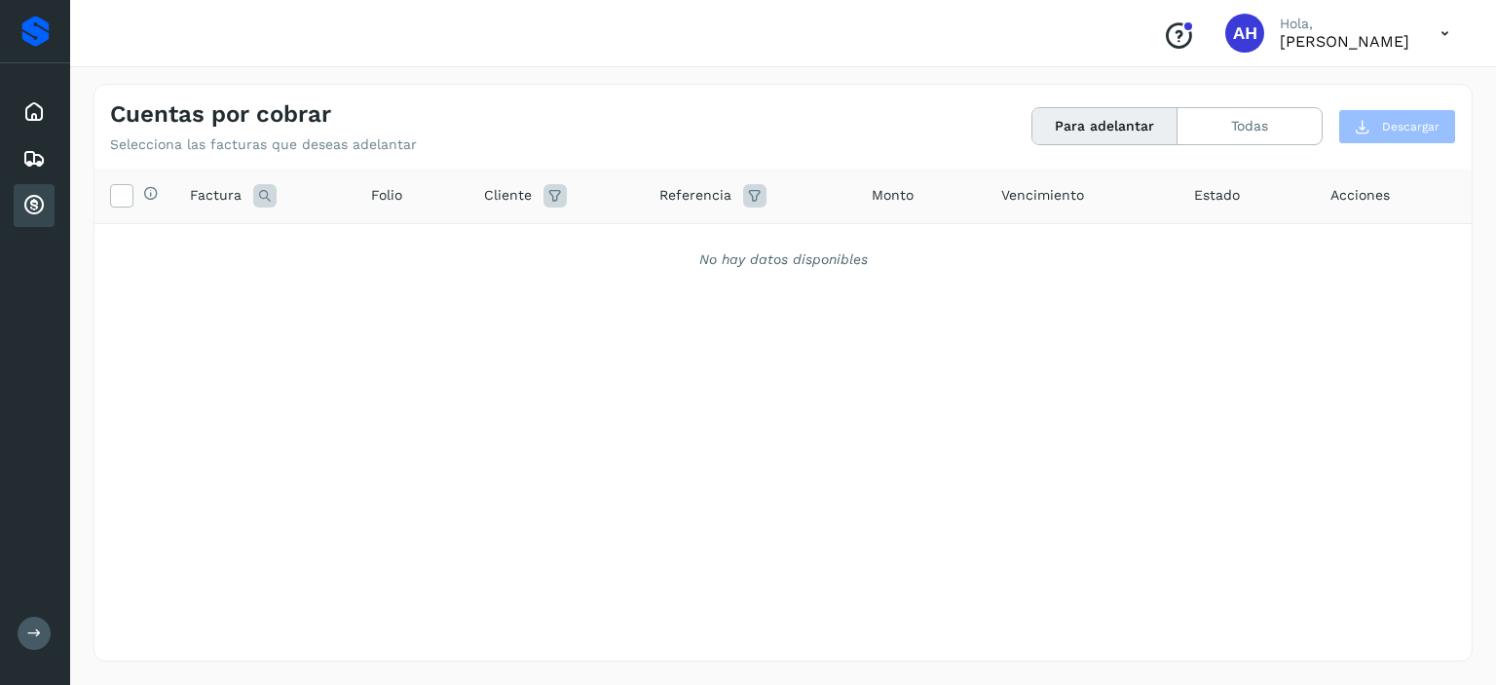
click at [1219, 190] on span "Estado" at bounding box center [1217, 195] width 46 height 20
click at [1217, 201] on span "Estado" at bounding box center [1217, 195] width 46 height 20
click at [1037, 201] on span "Vencimiento" at bounding box center [1042, 195] width 83 height 20
click at [899, 191] on span "Monto" at bounding box center [893, 195] width 42 height 20
click at [1360, 197] on span "Acciones" at bounding box center [1360, 195] width 59 height 20
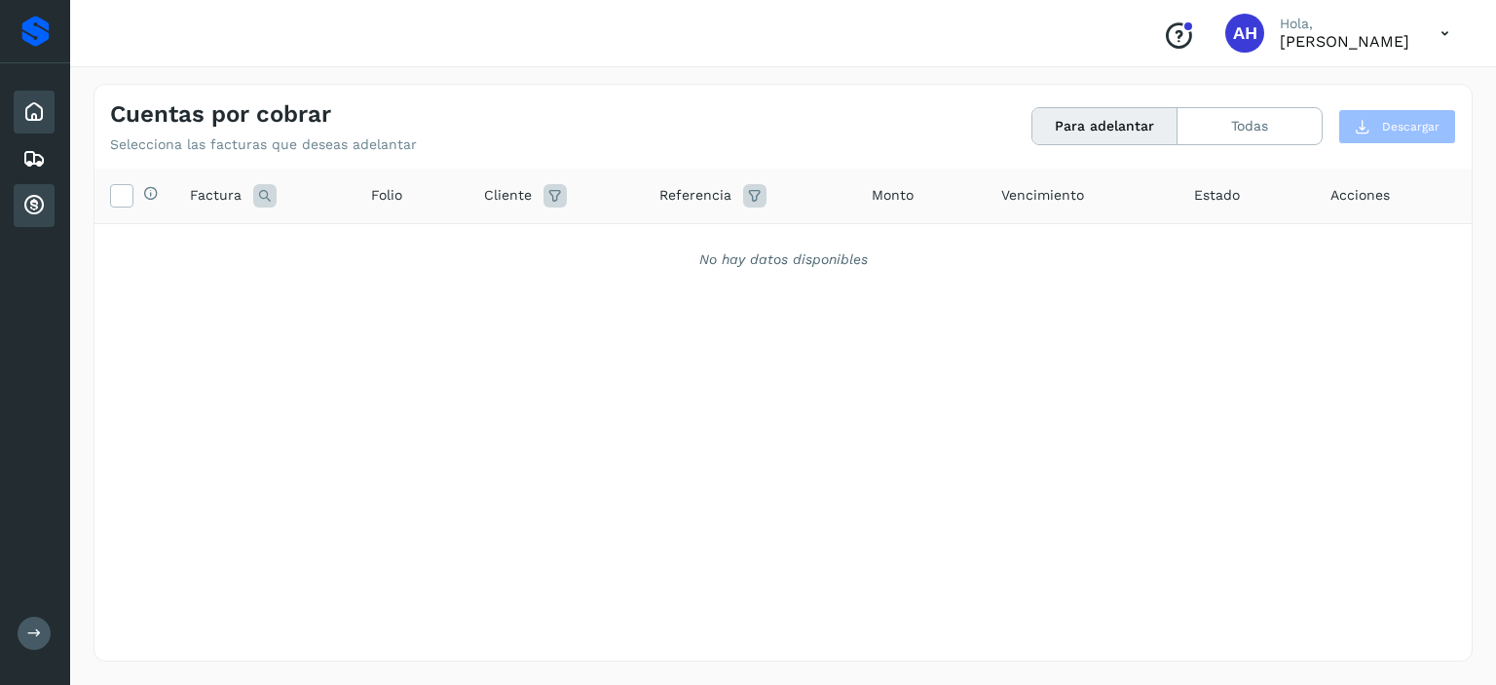
click at [44, 115] on icon at bounding box center [33, 111] width 23 height 23
